Goal: Check status

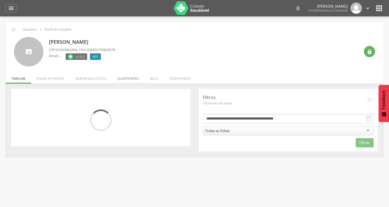
click at [122, 75] on li "Quarteirões" at bounding box center [128, 77] width 33 height 13
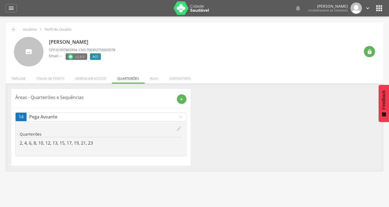
click at [179, 129] on icon "edit" at bounding box center [179, 128] width 6 height 6
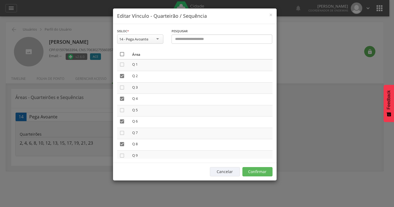
click at [122, 54] on icon "" at bounding box center [121, 53] width 5 height 5
click at [122, 54] on icon "" at bounding box center [121, 53] width 5 height 5
click at [257, 171] on button "Confirmar" at bounding box center [257, 171] width 30 height 9
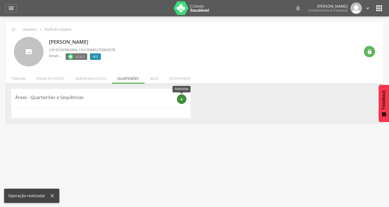
click at [183, 100] on icon "add" at bounding box center [181, 99] width 5 height 5
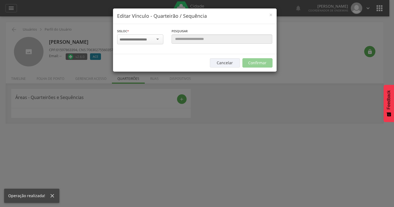
click at [150, 39] on input "select-one" at bounding box center [136, 39] width 34 height 5
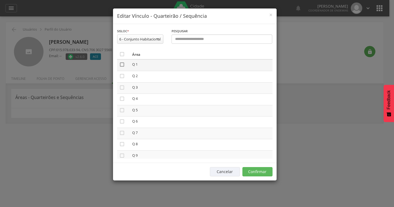
click at [121, 64] on icon "" at bounding box center [121, 64] width 5 height 5
click at [121, 78] on icon "" at bounding box center [121, 75] width 5 height 5
click at [267, 171] on button "Confirmar" at bounding box center [257, 171] width 30 height 9
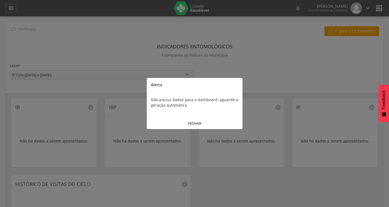
click at [193, 122] on button "FECHAR" at bounding box center [195, 124] width 96 height 12
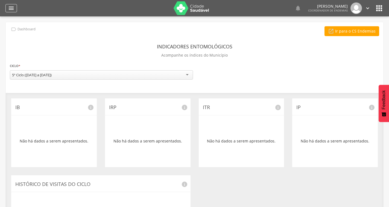
click at [15, 8] on div "" at bounding box center [10, 8] width 11 height 8
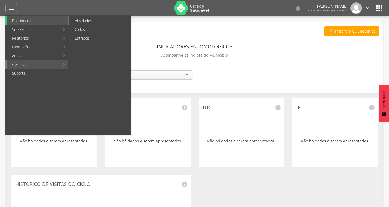
click at [80, 21] on link "Atividades" at bounding box center [100, 20] width 62 height 9
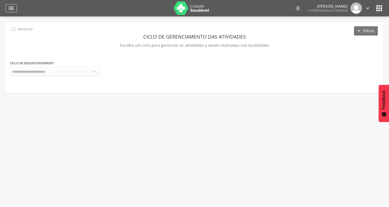
click at [10, 8] on icon "" at bounding box center [11, 8] width 7 height 7
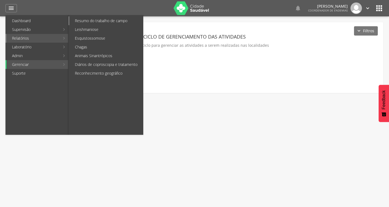
click at [87, 20] on link "Resumo do trabalho de campo" at bounding box center [106, 20] width 74 height 9
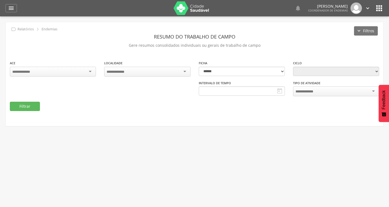
type input "**********"
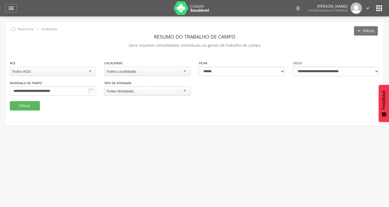
click at [92, 91] on icon "" at bounding box center [90, 91] width 7 height 7
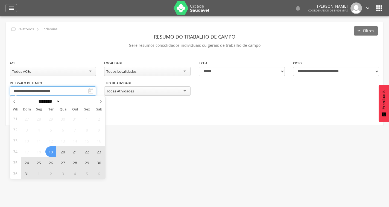
click at [86, 89] on input "**********" at bounding box center [53, 90] width 86 height 9
click at [101, 101] on icon at bounding box center [101, 102] width 2 height 4
select select "*"
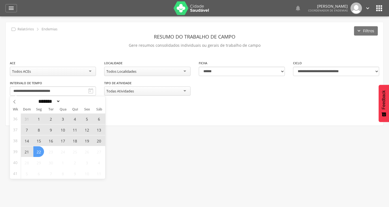
click at [38, 140] on span "15" at bounding box center [38, 140] width 11 height 11
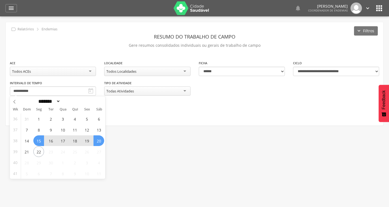
click at [97, 142] on span "20" at bounding box center [98, 140] width 11 height 11
type input "**********"
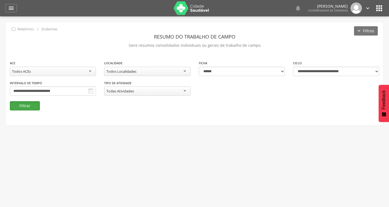
click at [36, 107] on button "Filtrar" at bounding box center [25, 105] width 30 height 9
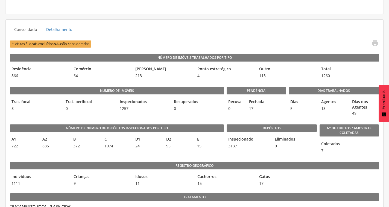
scroll to position [137, 0]
